Goal: Task Accomplishment & Management: Complete application form

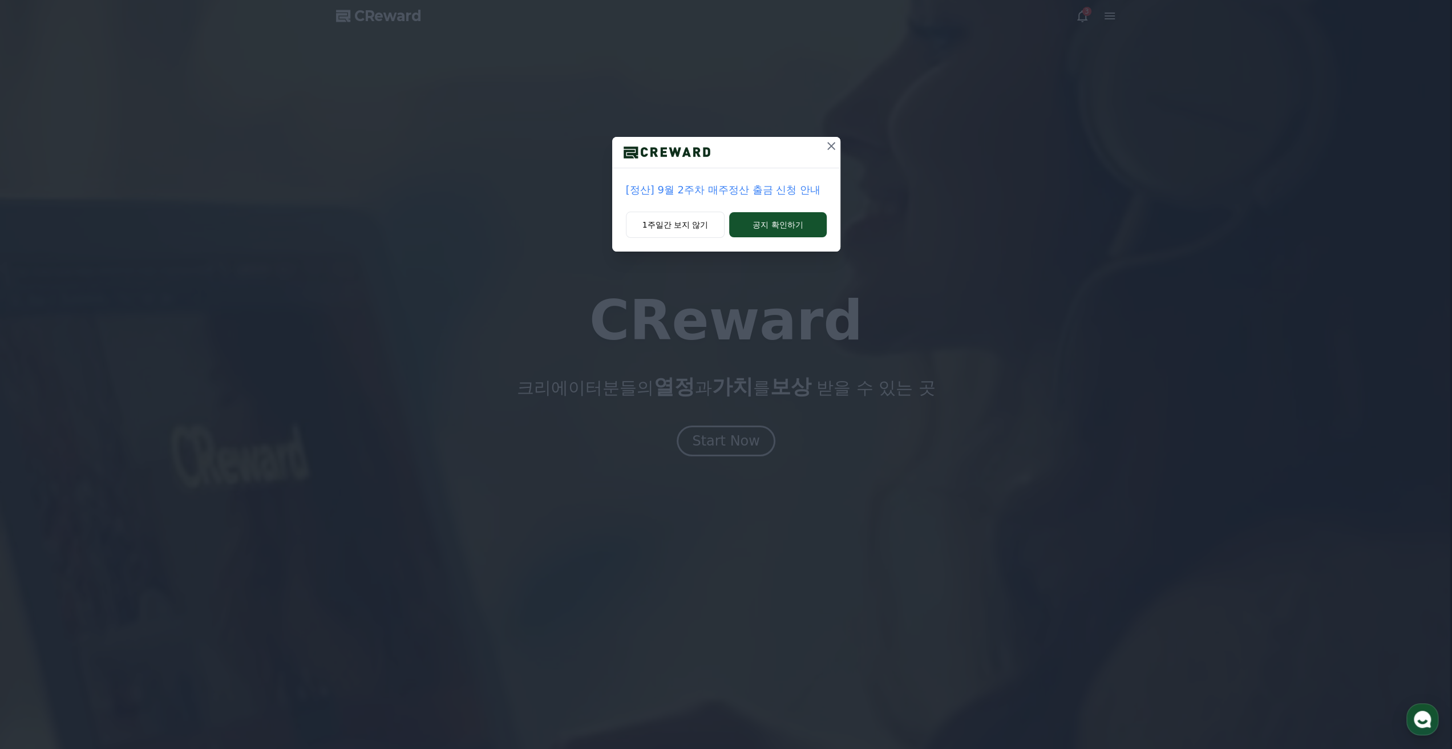
click at [832, 144] on icon at bounding box center [831, 146] width 8 height 8
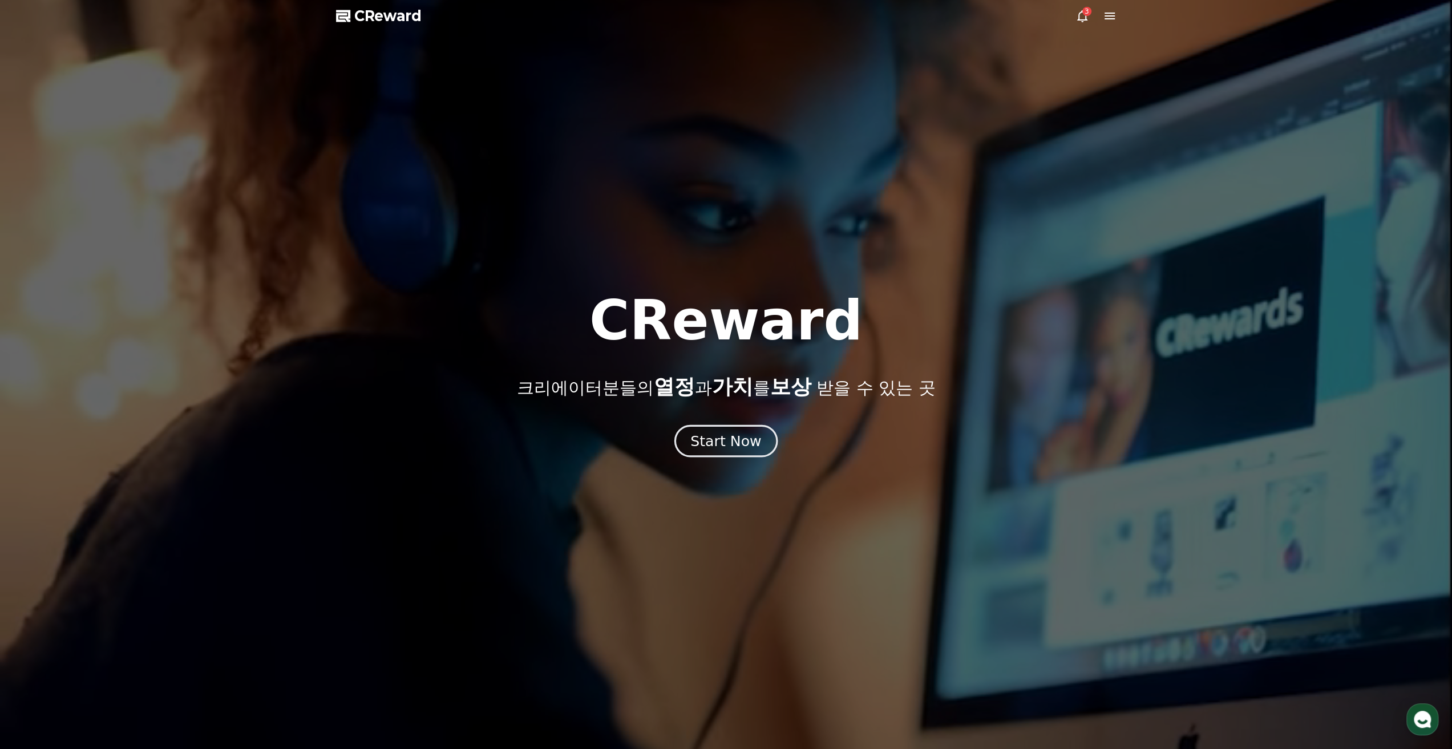
click at [754, 448] on div "Start Now" at bounding box center [725, 440] width 71 height 19
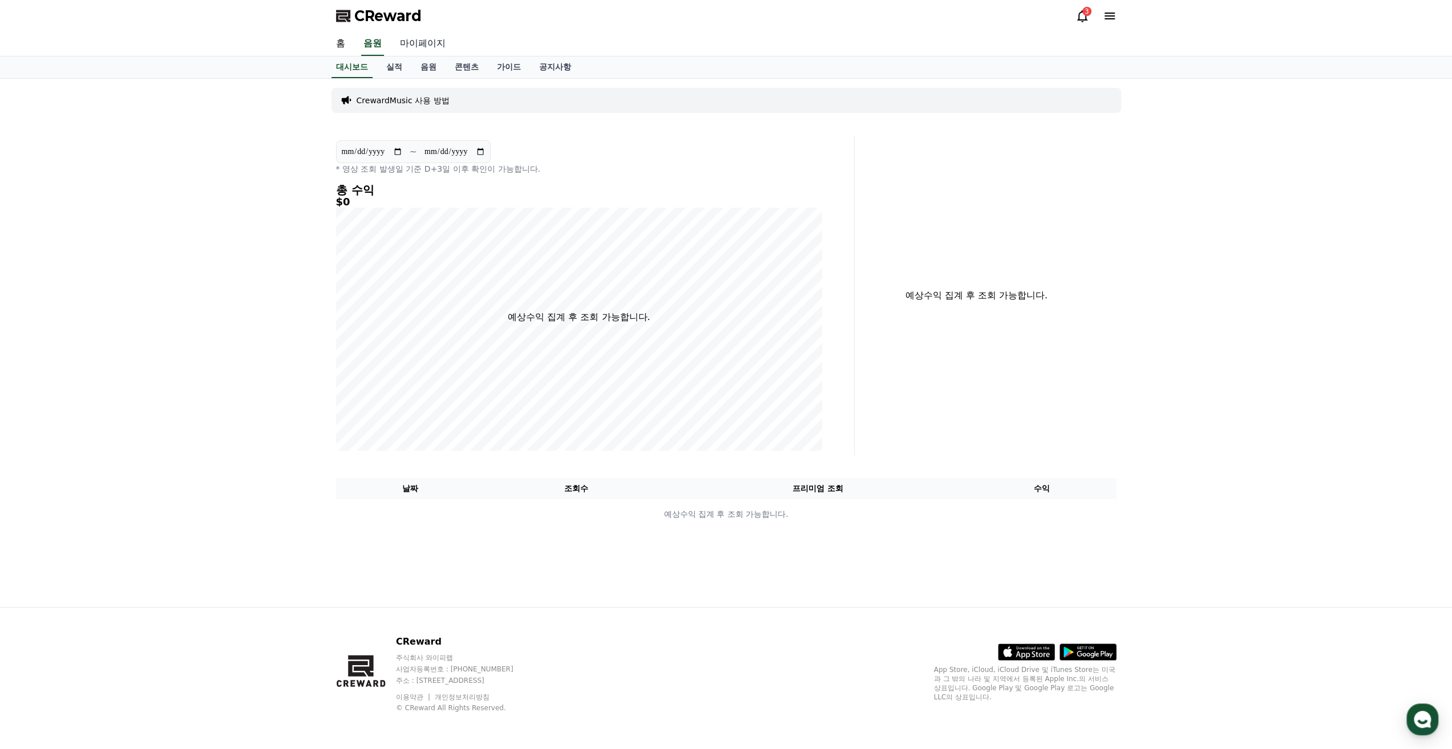
click at [414, 44] on link "마이페이지" at bounding box center [423, 44] width 64 height 24
select select "**********"
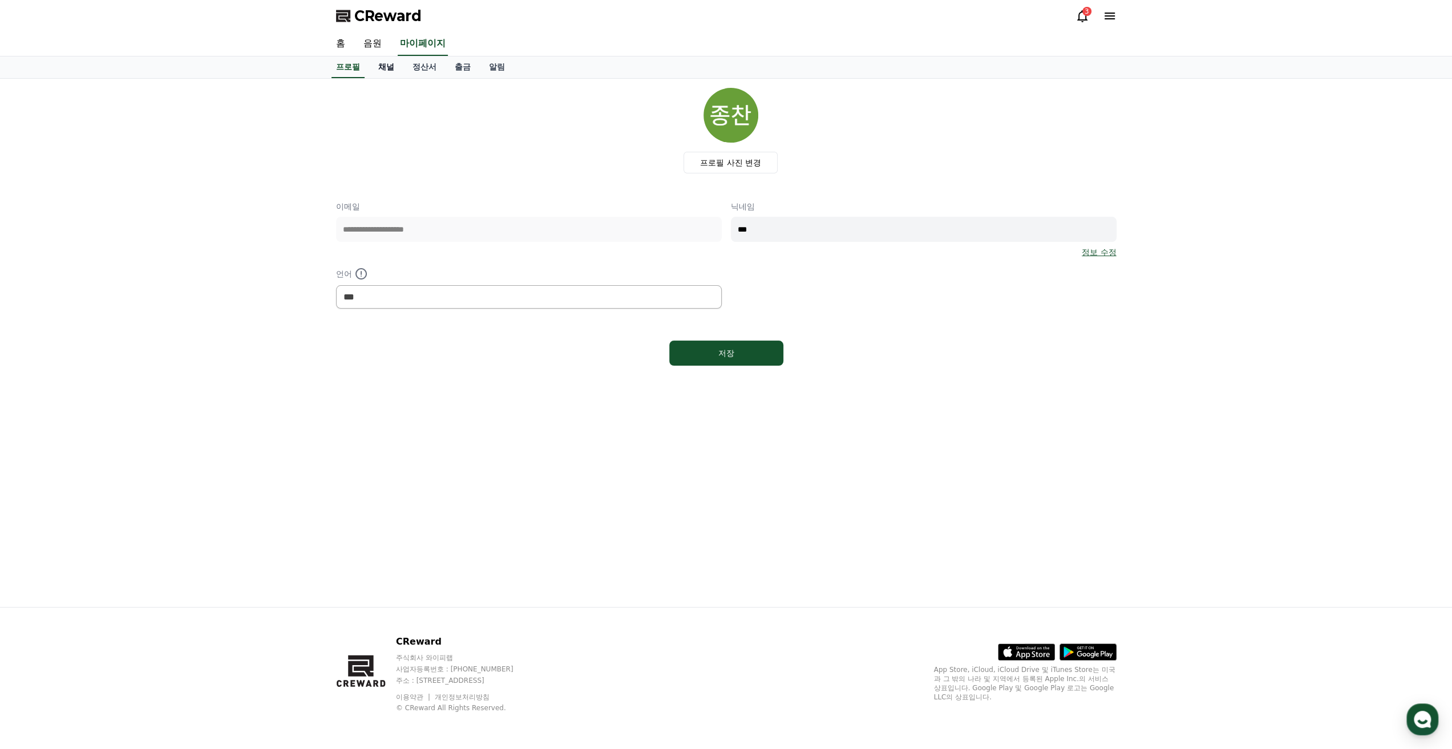
click at [395, 66] on link "채널" at bounding box center [386, 67] width 34 height 22
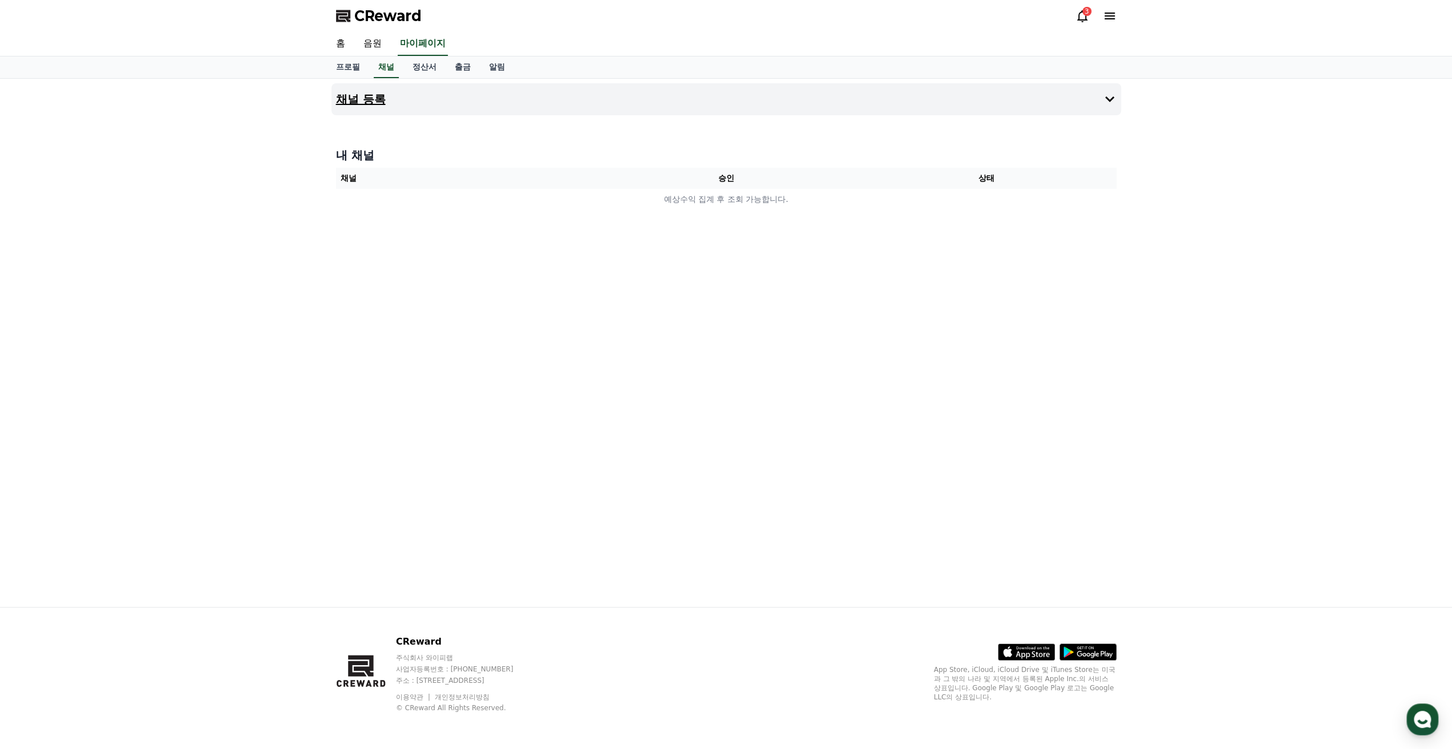
click at [351, 102] on h4 "채널 등록" at bounding box center [361, 99] width 50 height 13
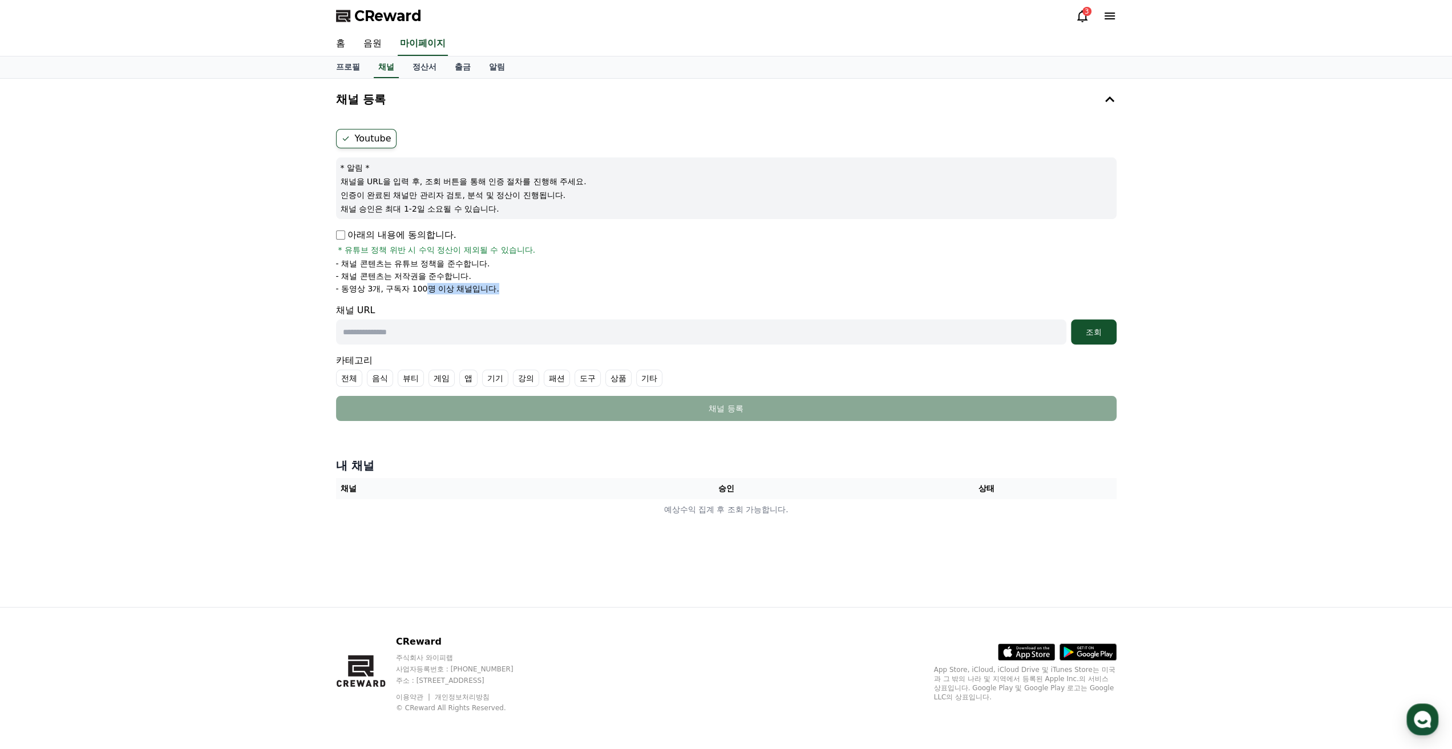
drag, startPoint x: 497, startPoint y: 288, endPoint x: 428, endPoint y: 284, distance: 69.2
click at [428, 284] on li "- 동영상 3개, 구독자 100명 이상 채널입니다." at bounding box center [726, 288] width 780 height 11
click at [428, 284] on p "- 동영상 3개, 구독자 100명 이상 채널입니다." at bounding box center [417, 288] width 163 height 11
click at [442, 330] on input "text" at bounding box center [701, 331] width 730 height 25
paste input "**********"
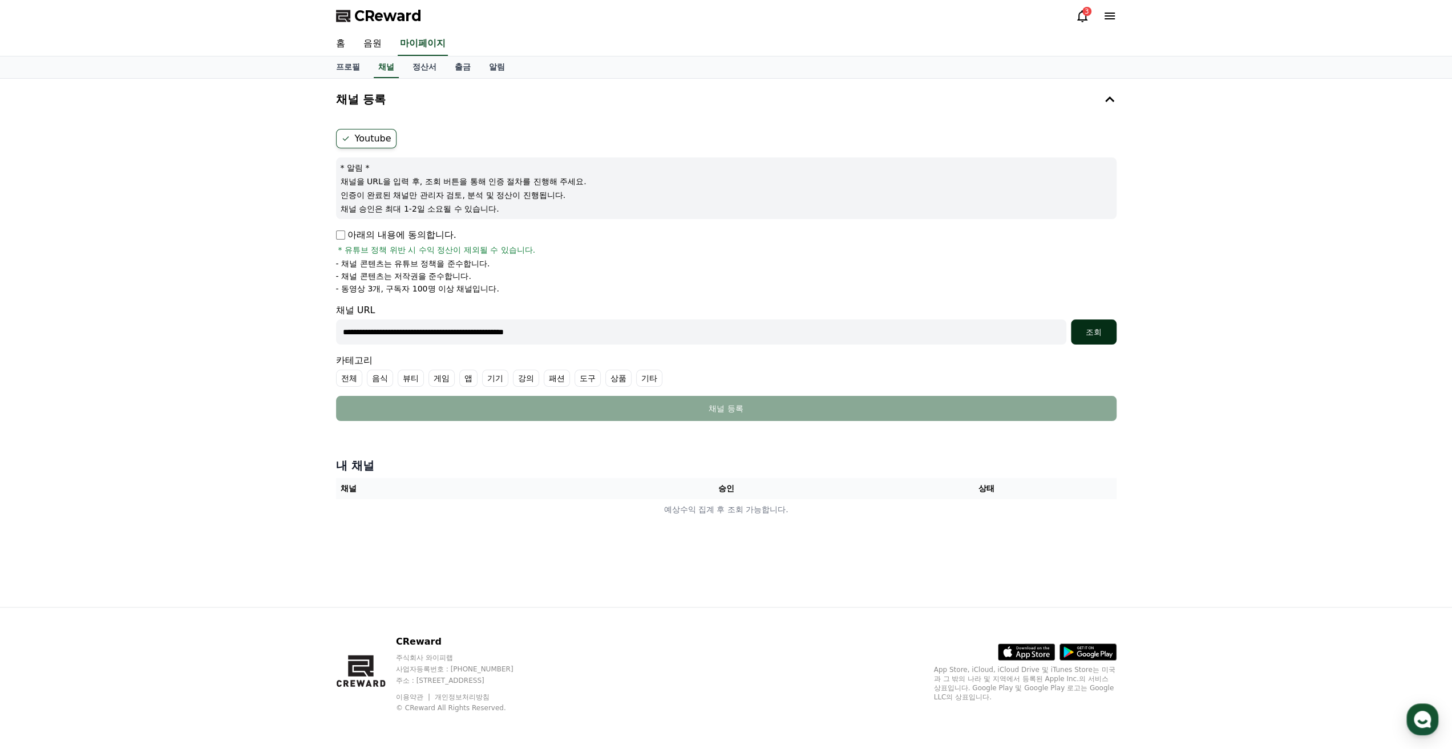
type input "**********"
click at [1102, 339] on button "조회" at bounding box center [1094, 331] width 46 height 25
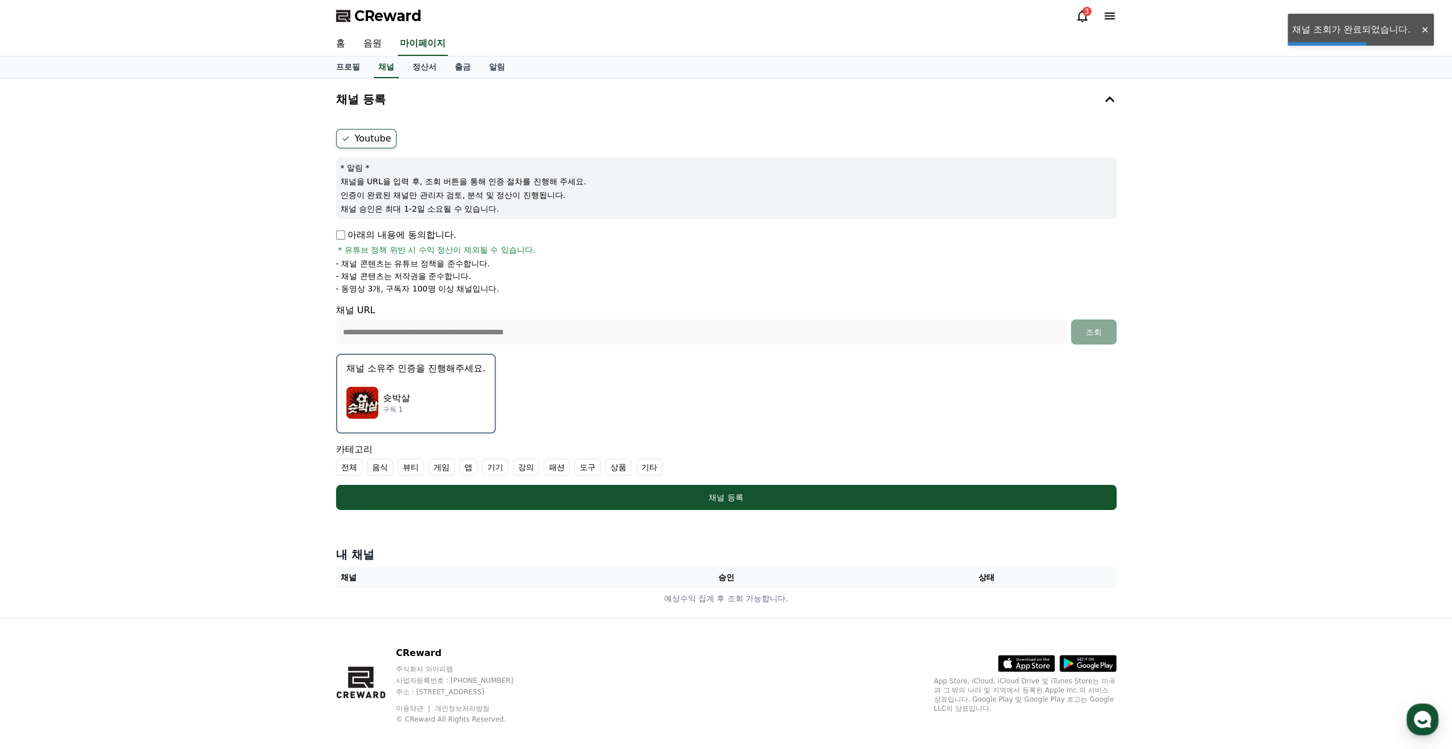
click at [427, 394] on div "슛박살 구독 1" at bounding box center [415, 403] width 139 height 46
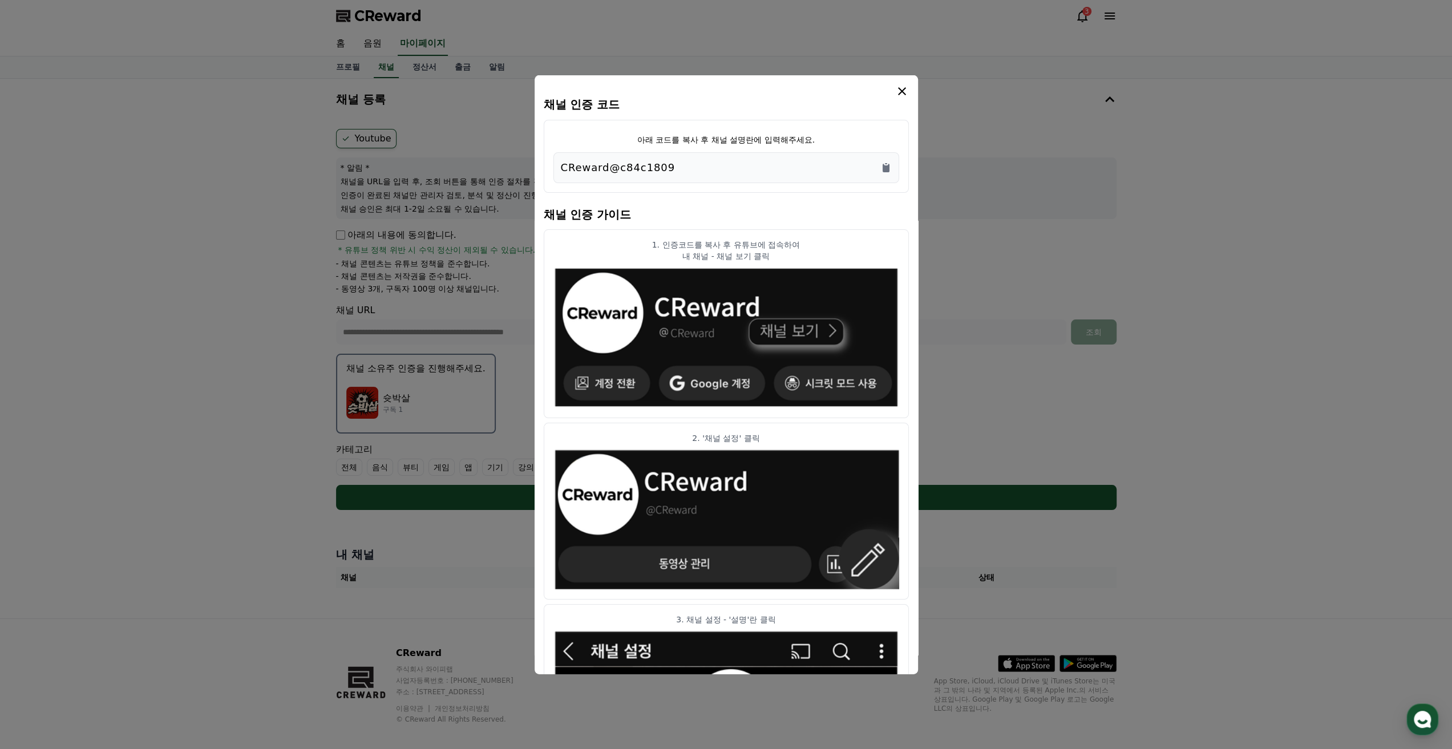
click at [701, 173] on div "CReward@c84c1809" at bounding box center [726, 167] width 331 height 16
click at [885, 164] on icon "Copy to clipboard" at bounding box center [885, 166] width 11 height 11
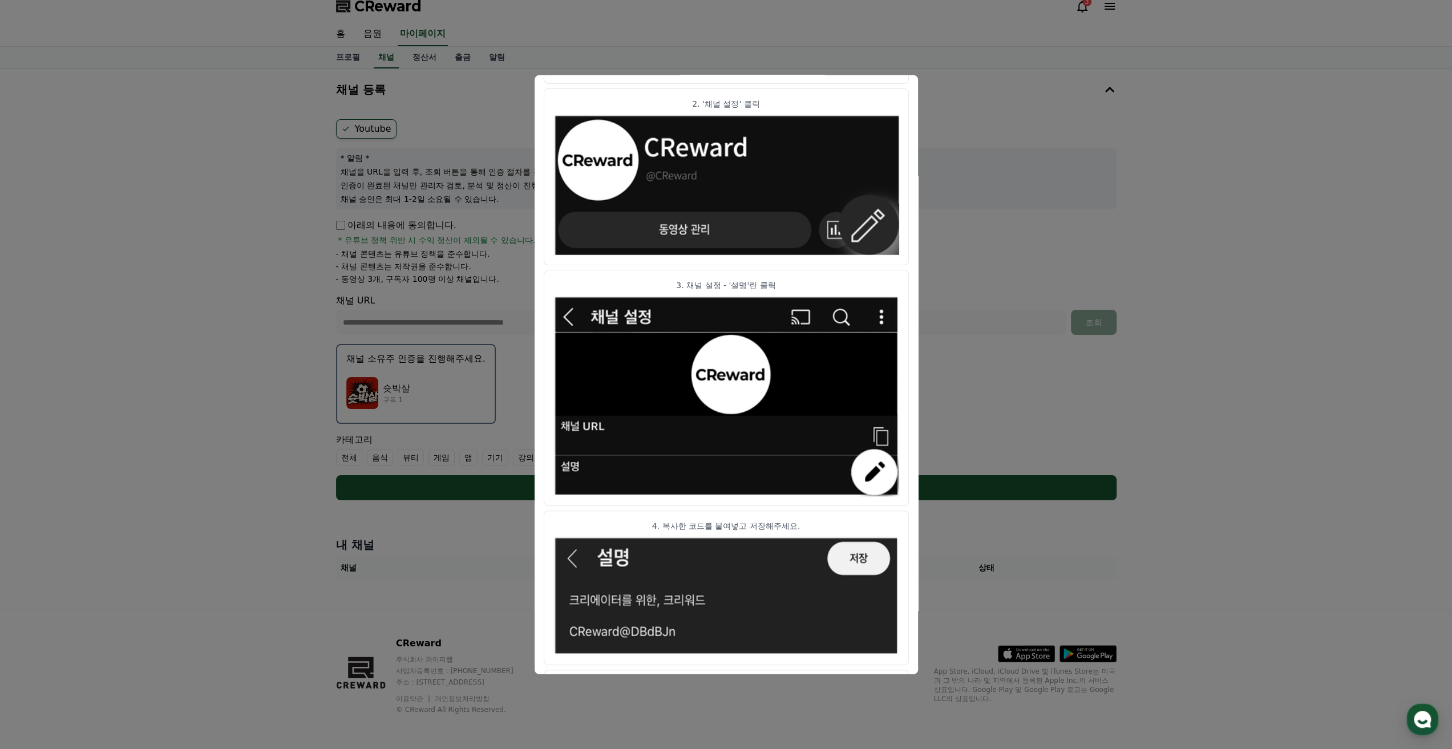
scroll to position [383, 0]
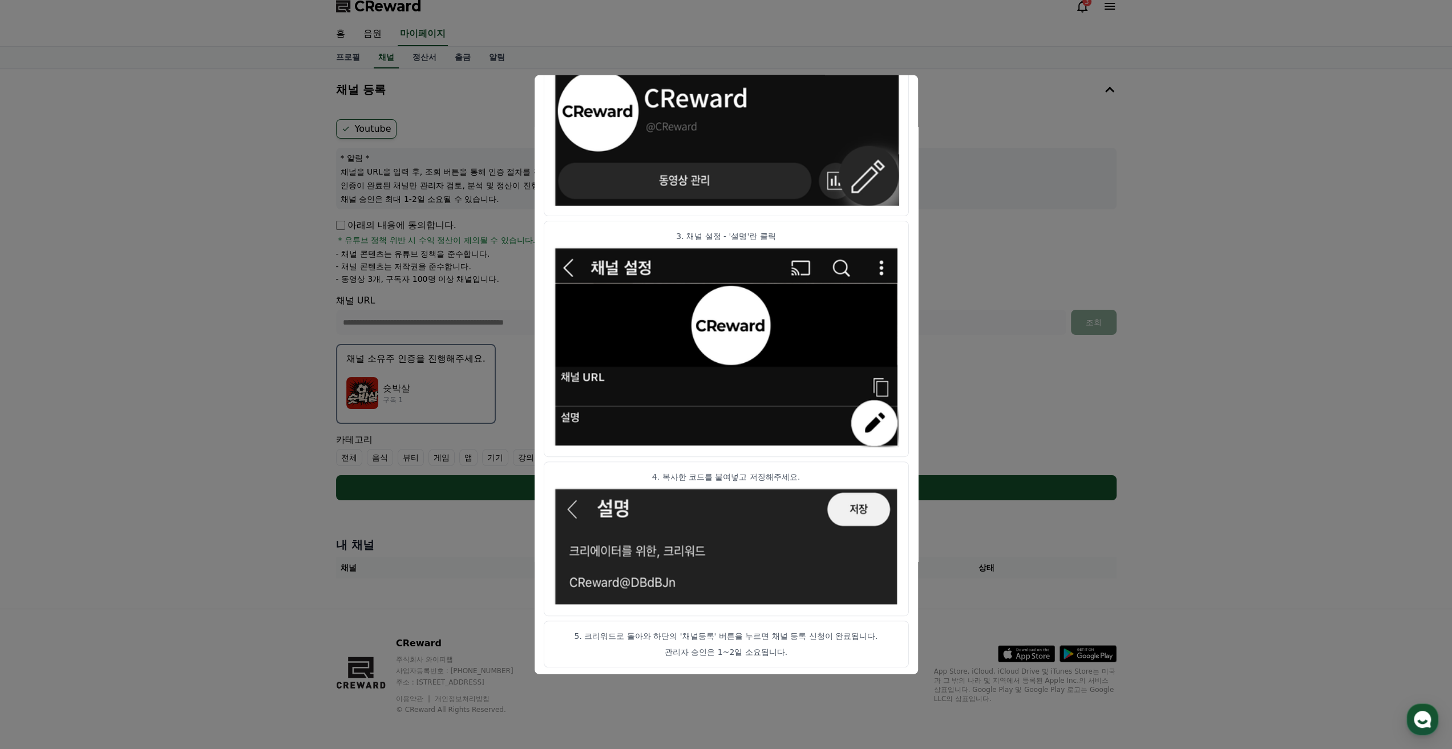
click at [1268, 420] on button "close modal" at bounding box center [726, 374] width 1452 height 749
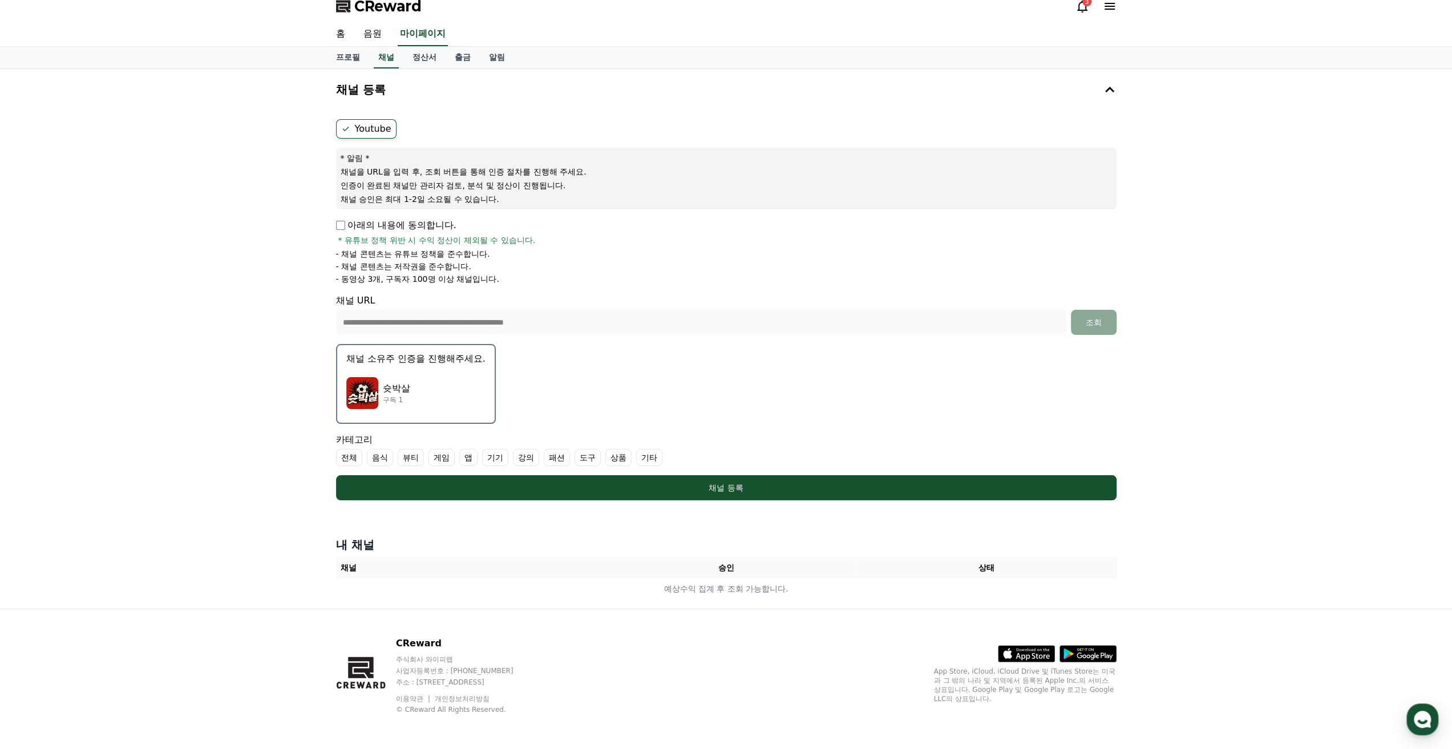
click at [415, 377] on div "슛박살 구독 1" at bounding box center [415, 393] width 139 height 46
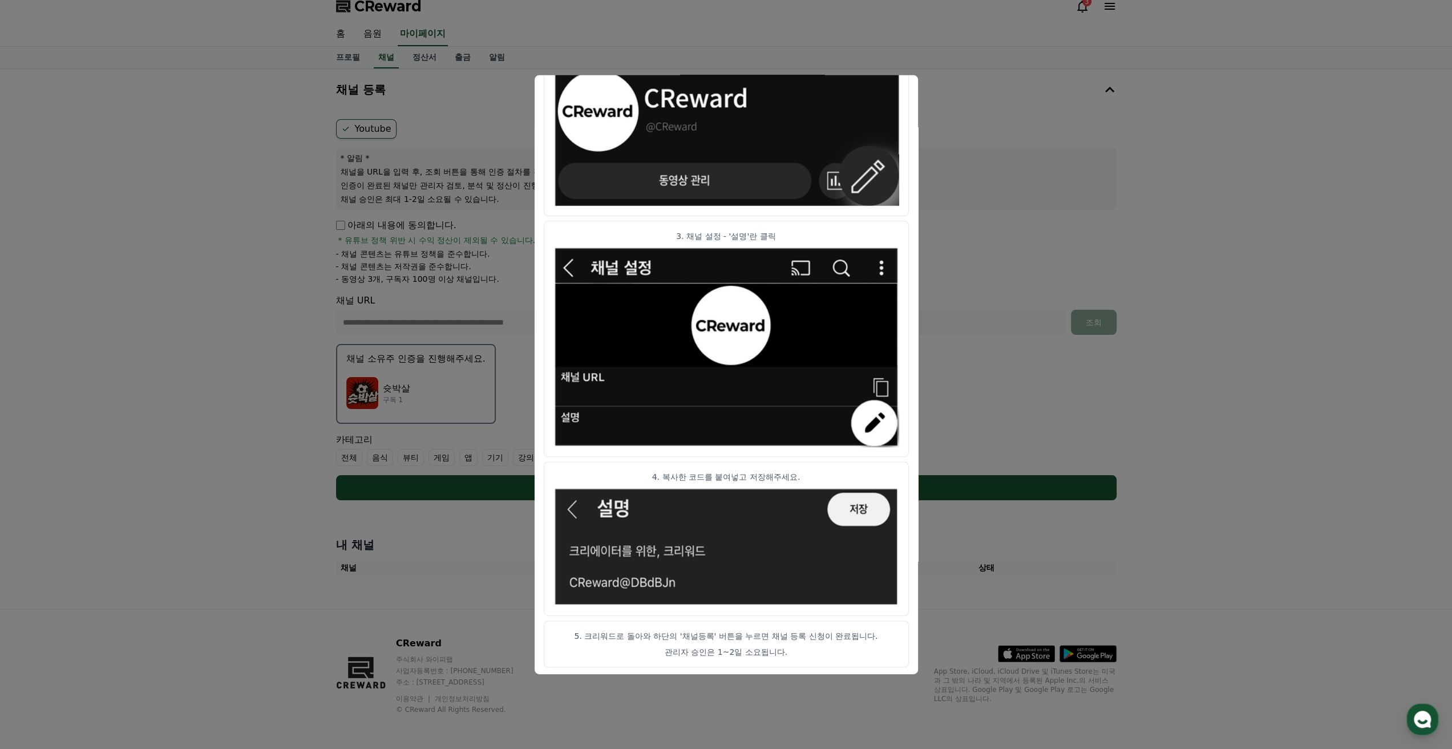
drag, startPoint x: 1387, startPoint y: 290, endPoint x: 1380, endPoint y: 290, distance: 6.8
click at [1387, 290] on button "close modal" at bounding box center [726, 374] width 1452 height 749
